Goal: Entertainment & Leisure: Browse casually

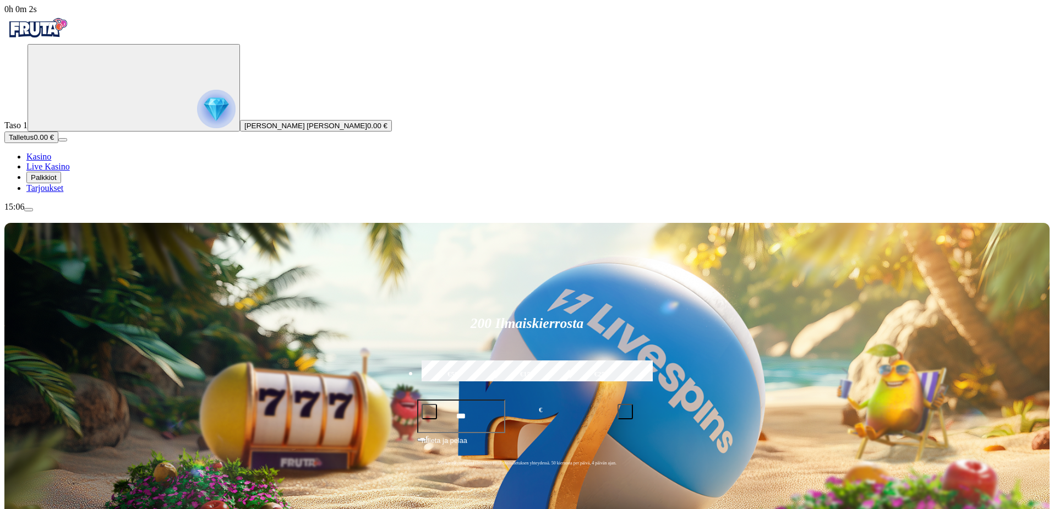
click at [57, 182] on span "Palkkiot" at bounding box center [44, 177] width 26 height 8
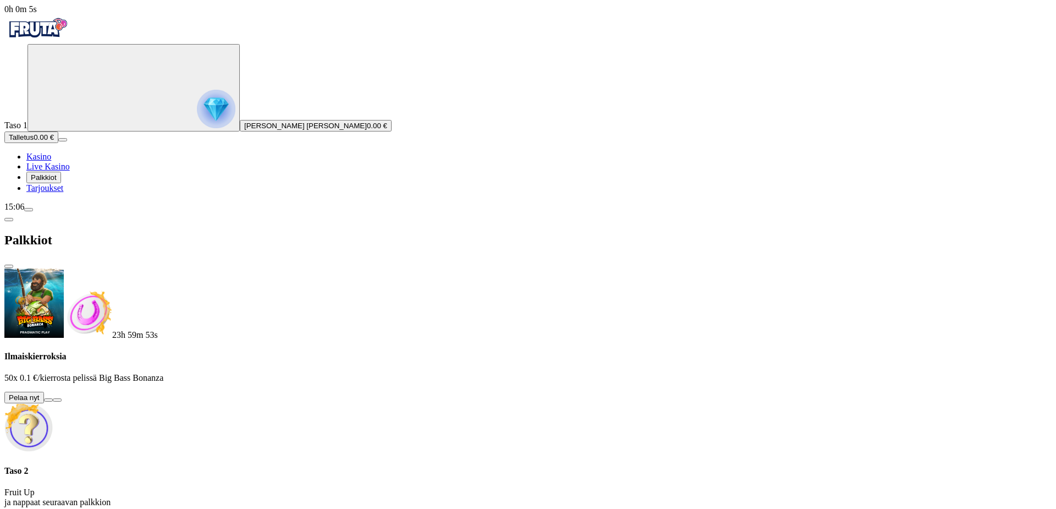
click at [53, 398] on button at bounding box center [48, 399] width 9 height 3
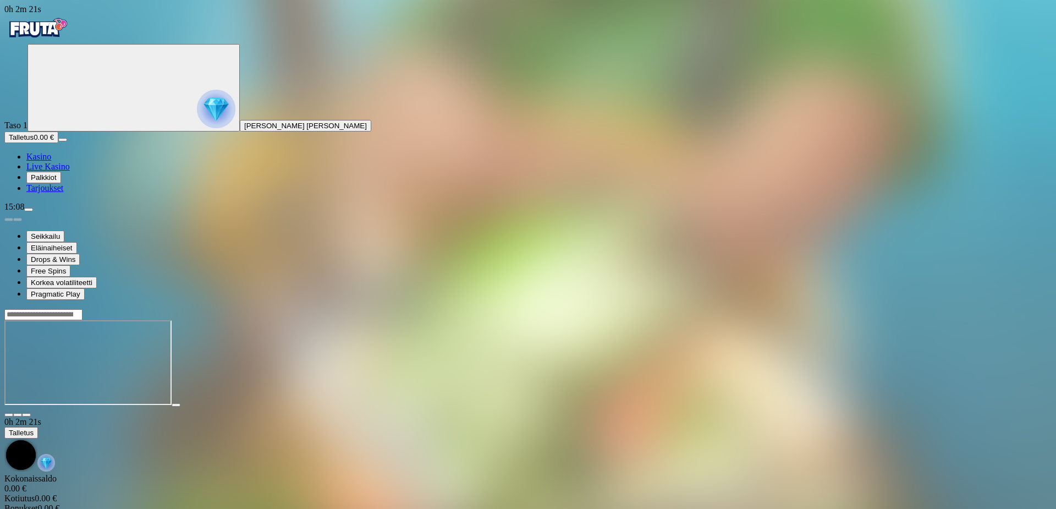
click at [51, 161] on span "Kasino" at bounding box center [38, 156] width 25 height 9
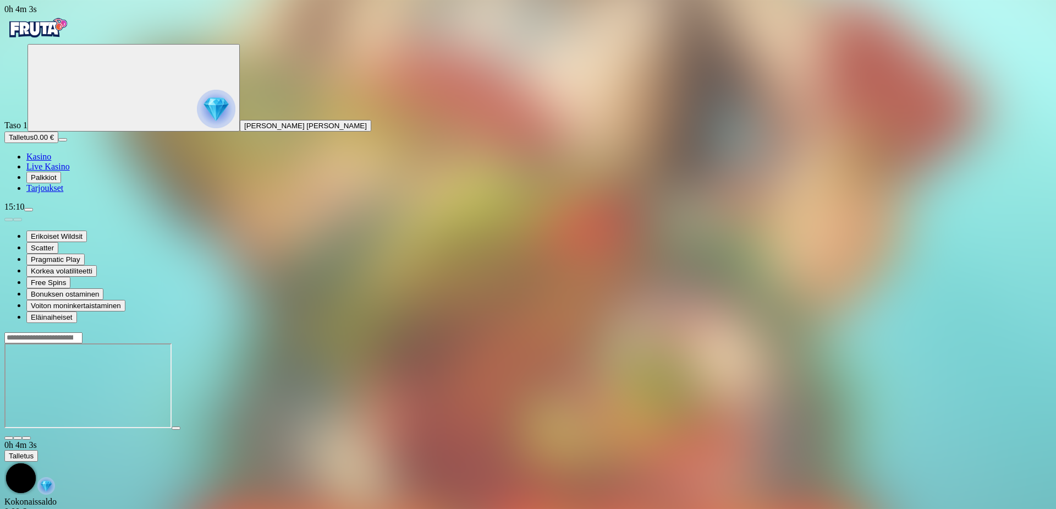
click at [63, 171] on span "Live Kasino" at bounding box center [47, 166] width 43 height 9
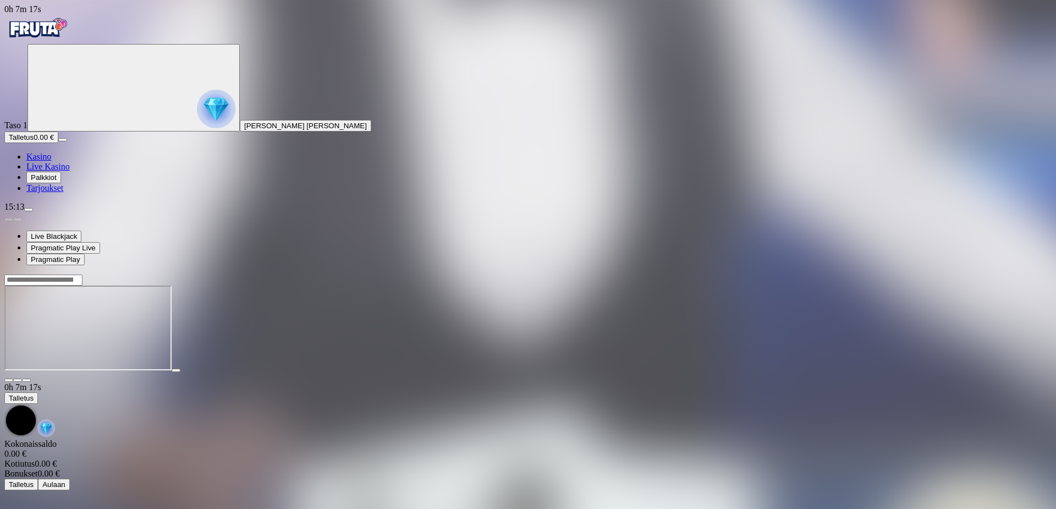
click at [57, 182] on span "Palkkiot" at bounding box center [44, 177] width 26 height 8
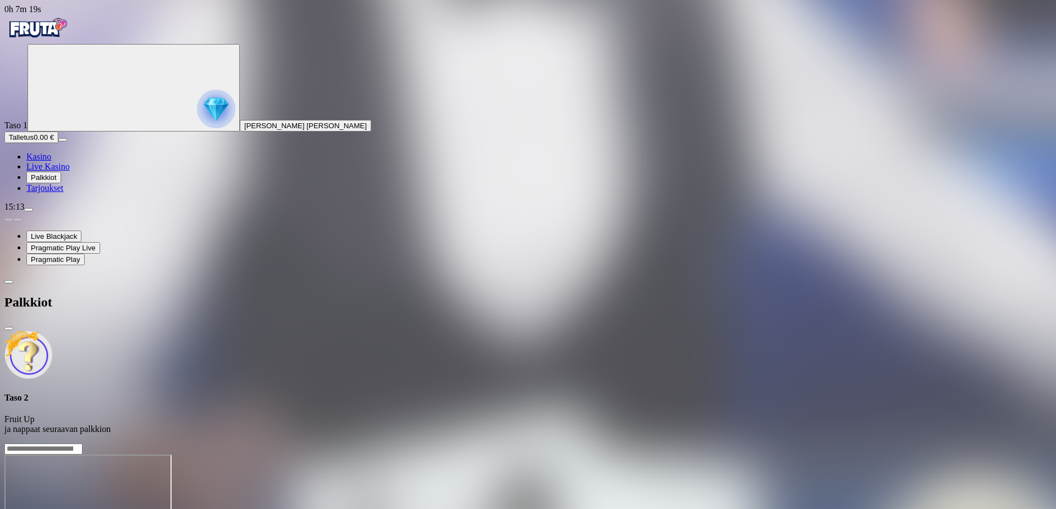
click at [9, 328] on span "close icon" at bounding box center [9, 328] width 0 height 0
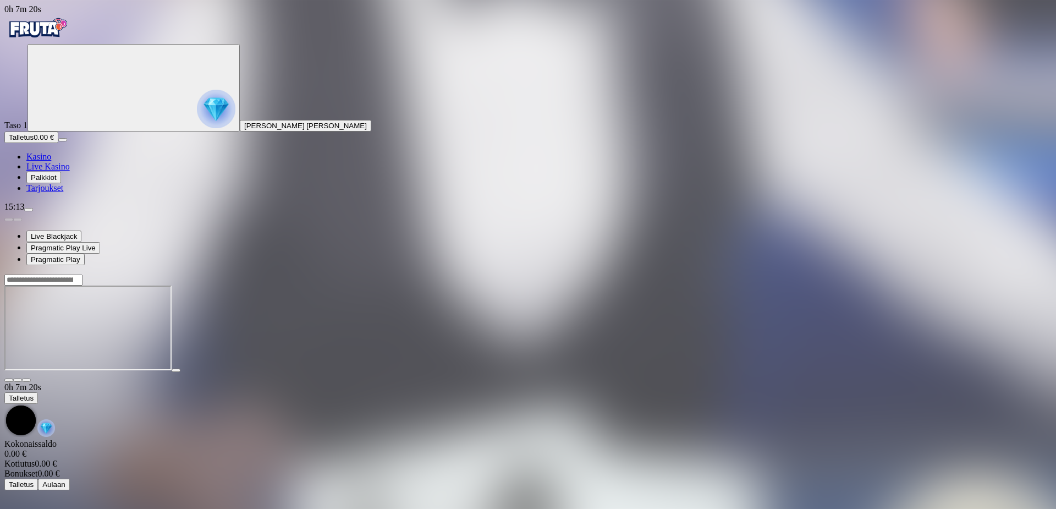
click at [70, 42] on img "Primary" at bounding box center [37, 28] width 66 height 28
